Goal: Task Accomplishment & Management: Use online tool/utility

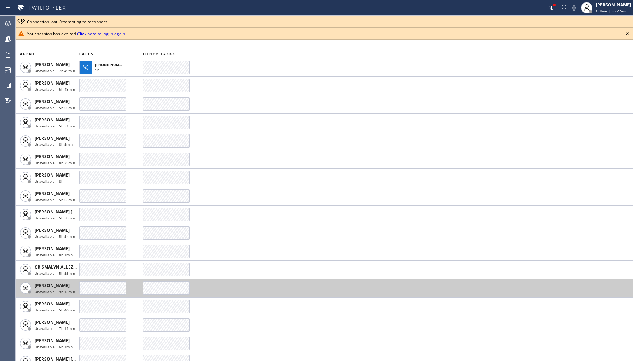
scroll to position [196, 0]
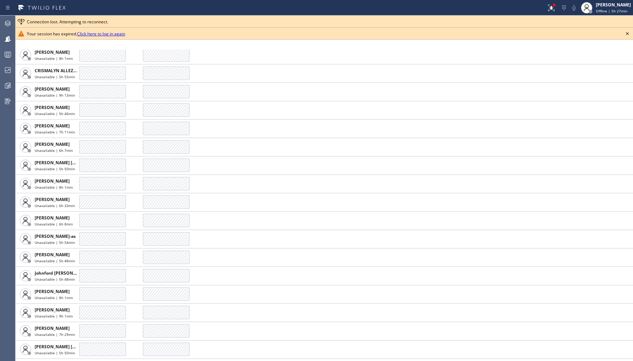
click at [628, 34] on icon at bounding box center [627, 33] width 8 height 8
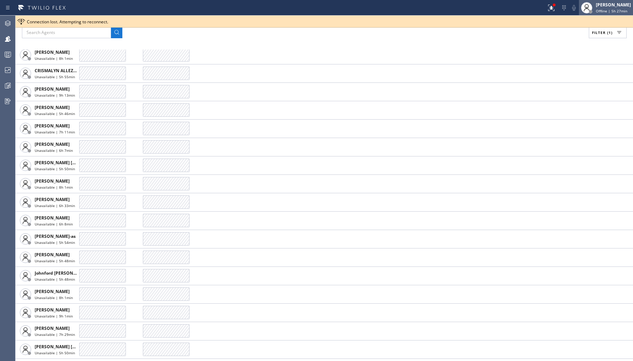
click at [614, 10] on span "Offline | 5h 27min" at bounding box center [611, 10] width 31 height 5
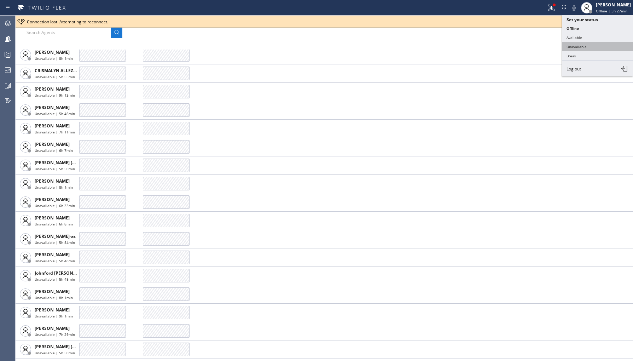
click at [571, 46] on button "Unavailable" at bounding box center [597, 46] width 71 height 9
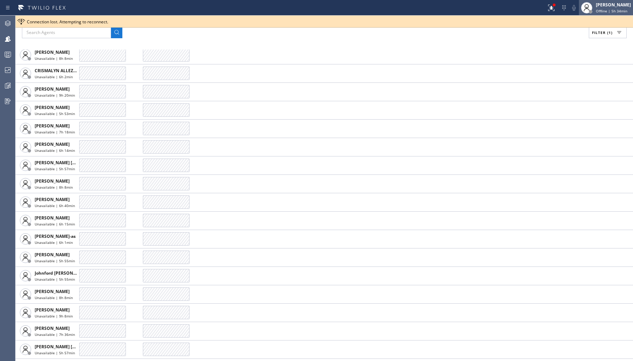
click at [598, 8] on span "Offline | 5h 34min" at bounding box center [611, 10] width 31 height 5
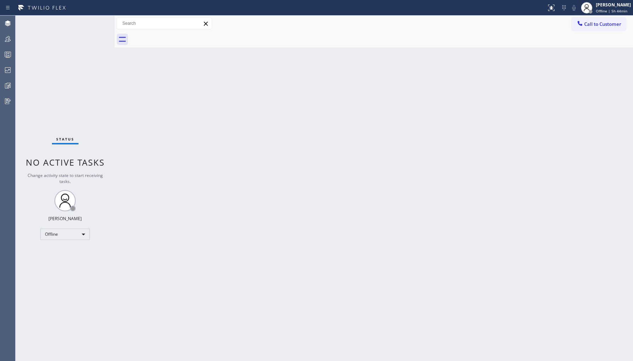
click at [64, 240] on div "Status No active tasks Change activity state to start receiving tasks. Ambrosio…" at bounding box center [65, 188] width 99 height 345
click at [74, 235] on div "Offline" at bounding box center [64, 233] width 49 height 11
click at [70, 260] on li "Unavailable" at bounding box center [65, 261] width 48 height 8
click at [5, 43] on div at bounding box center [8, 39] width 16 height 14
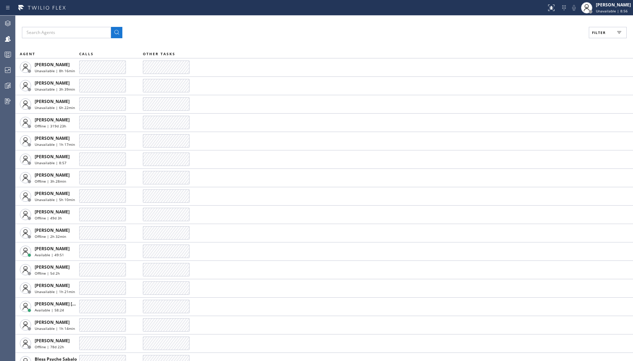
click at [605, 32] on span "Filter" at bounding box center [599, 32] width 14 height 5
click at [543, 94] on label "Unavailable" at bounding box center [580, 95] width 93 height 6
click at [534, 94] on input "Unavailable" at bounding box center [530, 95] width 8 height 8
checkbox input "true"
click at [590, 31] on div "Filters Viewing 107 agents Apply Reset Activities Unavailable only Offline Avai…" at bounding box center [576, 188] width 113 height 345
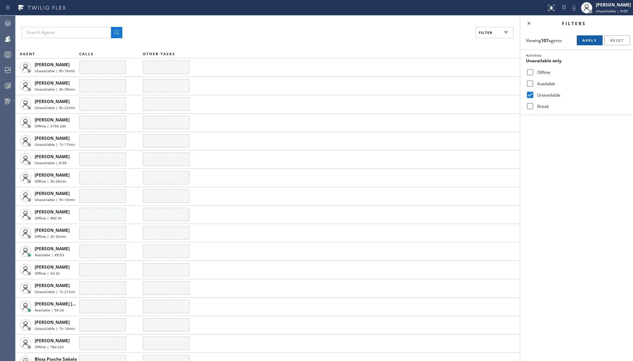
click at [587, 36] on button "Apply" at bounding box center [590, 40] width 26 height 10
